Goal: Task Accomplishment & Management: Use online tool/utility

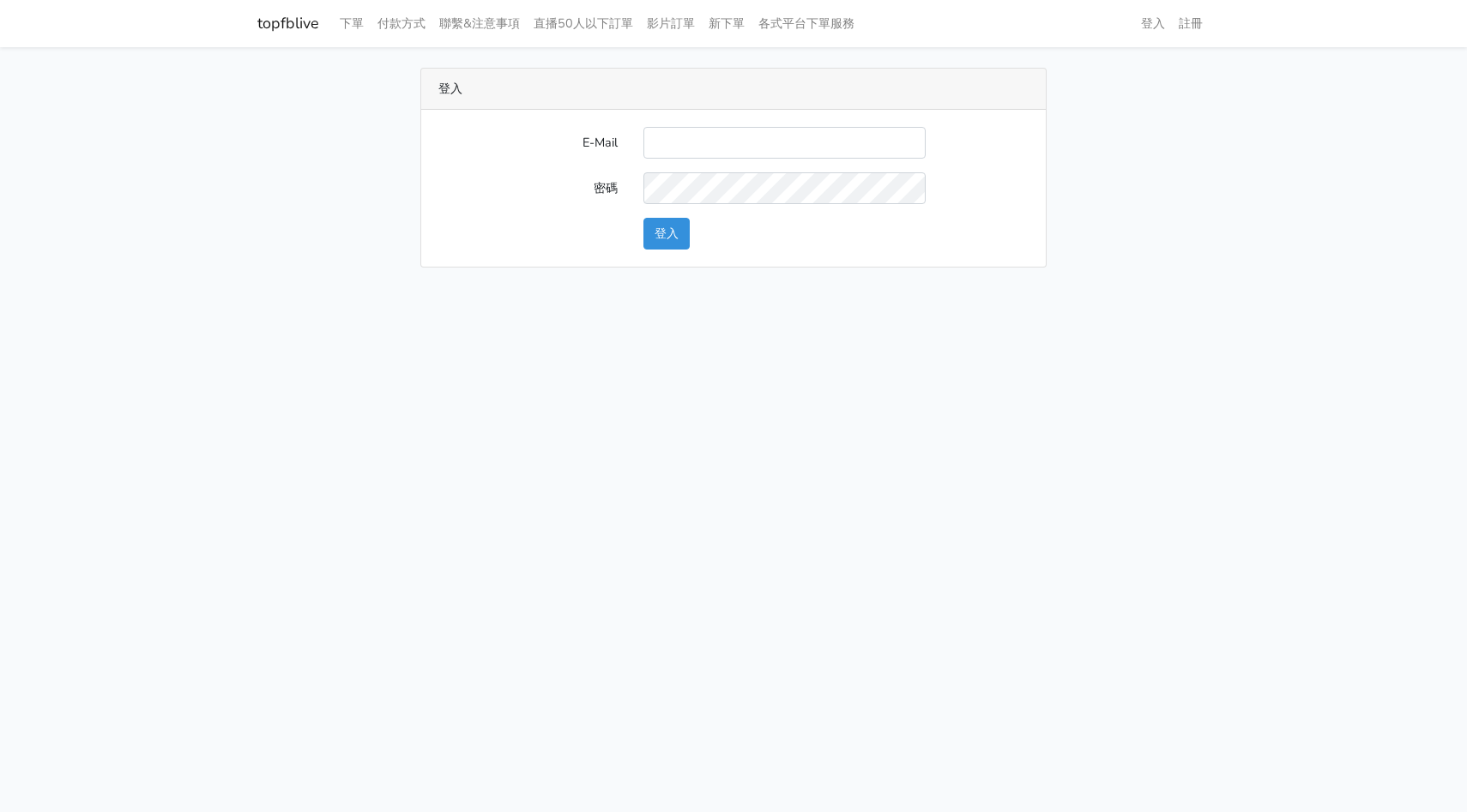
click at [748, 135] on input "E-Mail" at bounding box center [785, 143] width 282 height 32
type input "hommyjewelry@gmail.com"
click at [675, 236] on button "登入" at bounding box center [667, 234] width 47 height 32
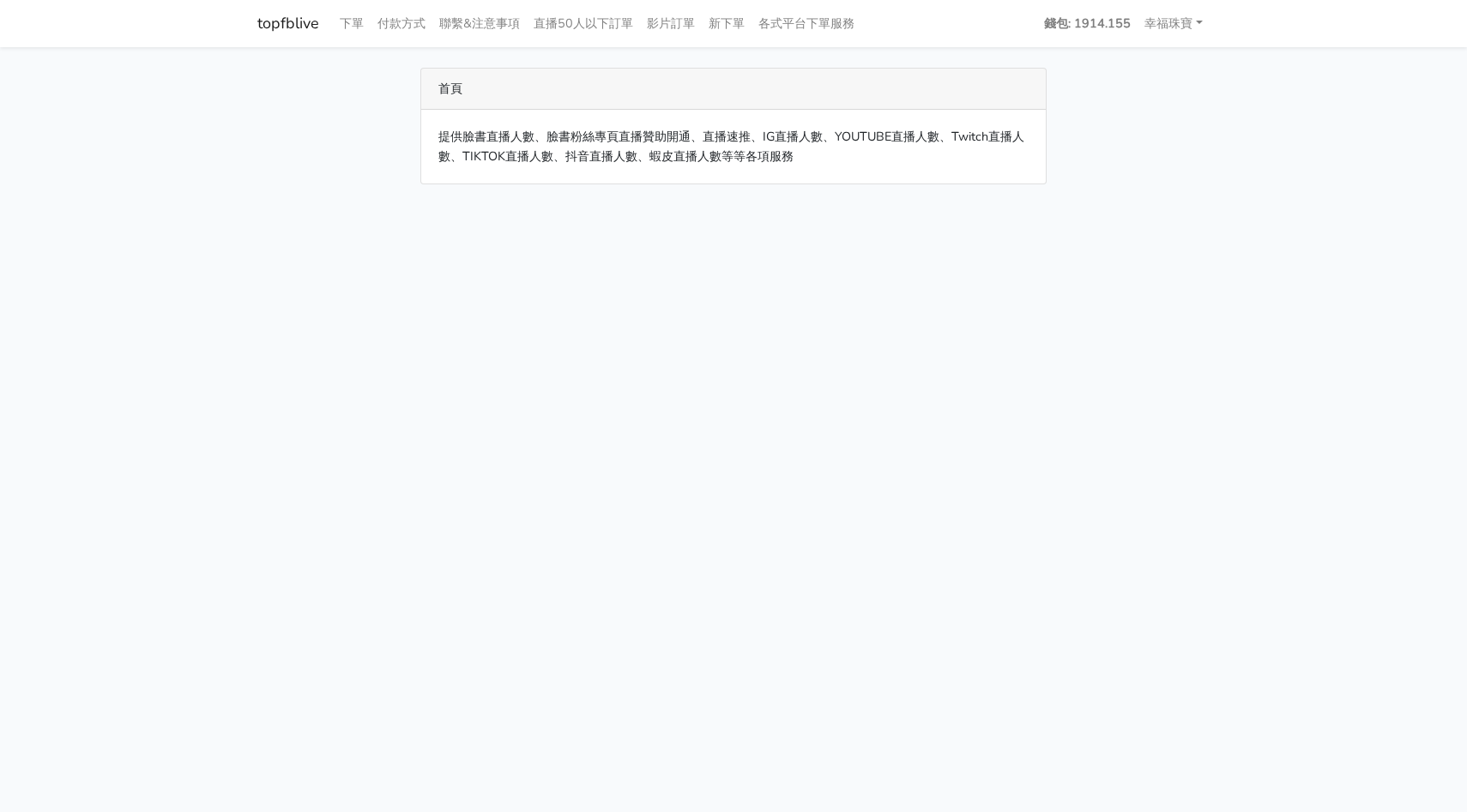
click at [292, 24] on link "topfblive" at bounding box center [288, 23] width 61 height 34
click at [336, 14] on link "下單" at bounding box center [351, 23] width 38 height 34
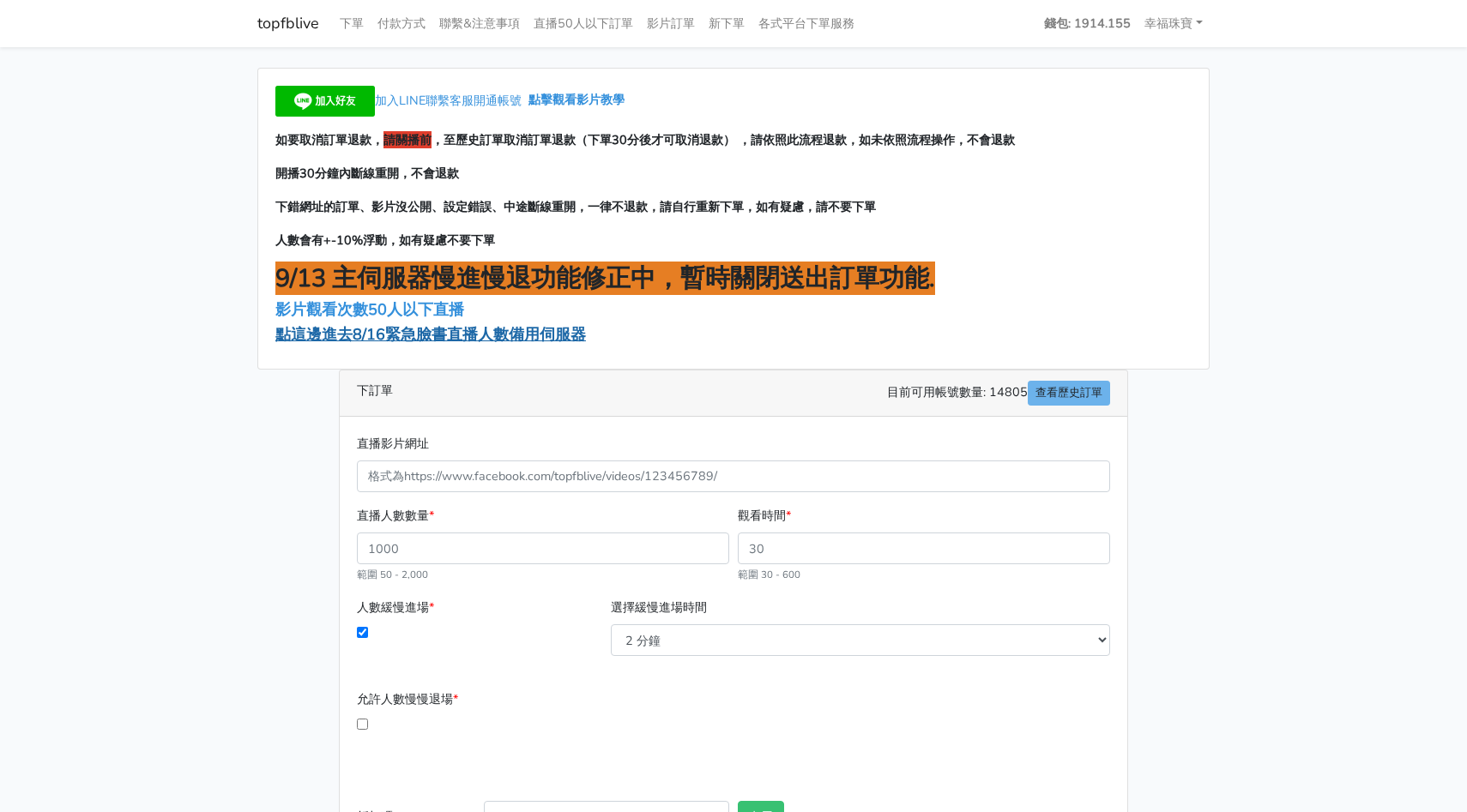
click at [460, 334] on span "點這邊進去8/16緊急臉書直播人數備用伺服器" at bounding box center [430, 335] width 311 height 20
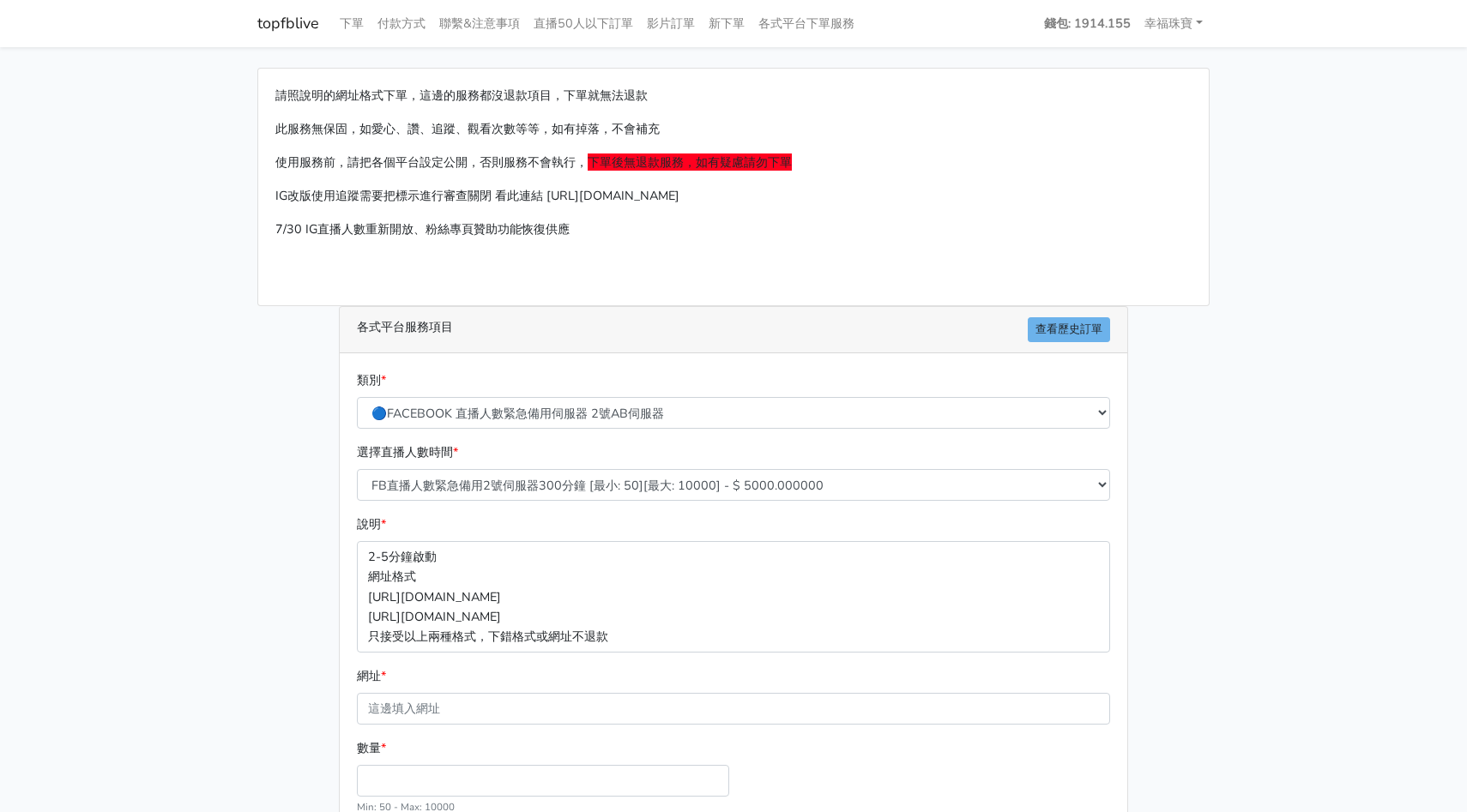
click at [279, 34] on link "topfblive" at bounding box center [288, 23] width 61 height 34
